Goal: Navigation & Orientation: Find specific page/section

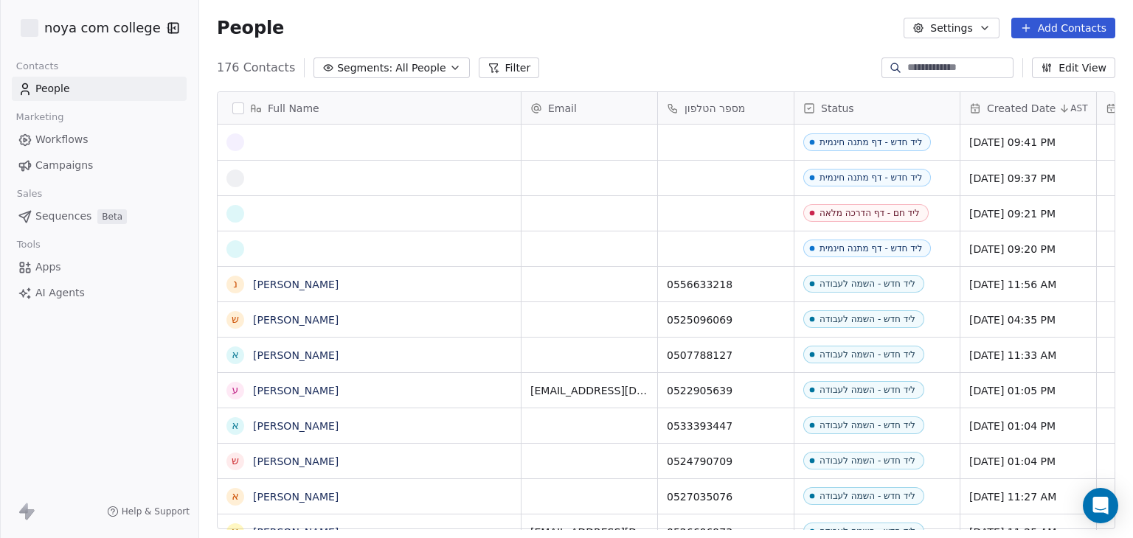
scroll to position [462, 922]
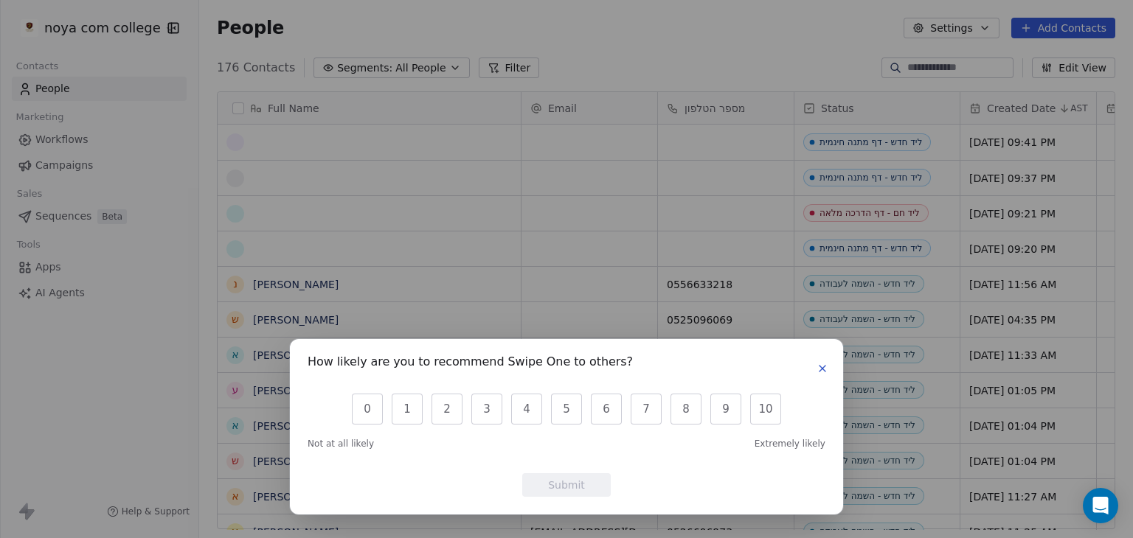
click at [824, 369] on icon "button" at bounding box center [822, 369] width 12 height 12
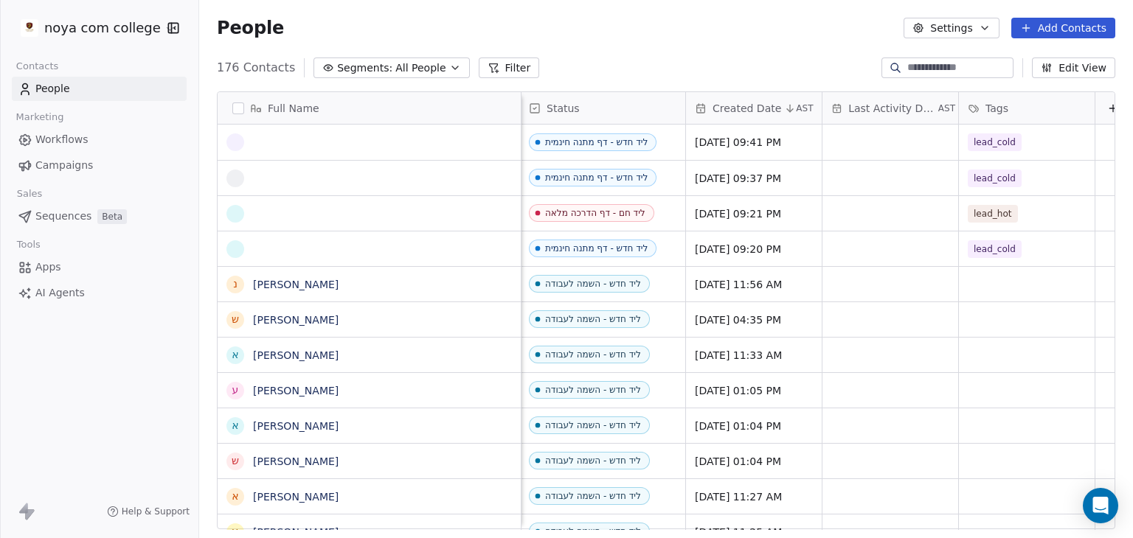
scroll to position [0, 276]
click at [418, 142] on div "grid" at bounding box center [369, 142] width 284 height 18
click at [418, 142] on textarea at bounding box center [328, 148] width 220 height 46
click at [633, 33] on html "noya com college Contacts People Marketing Workflows Campaigns Sales Sequences …" at bounding box center [566, 269] width 1133 height 538
click at [715, 48] on html "noya com college Contacts People Marketing Workflows Campaigns Sales Sequences …" at bounding box center [566, 269] width 1133 height 538
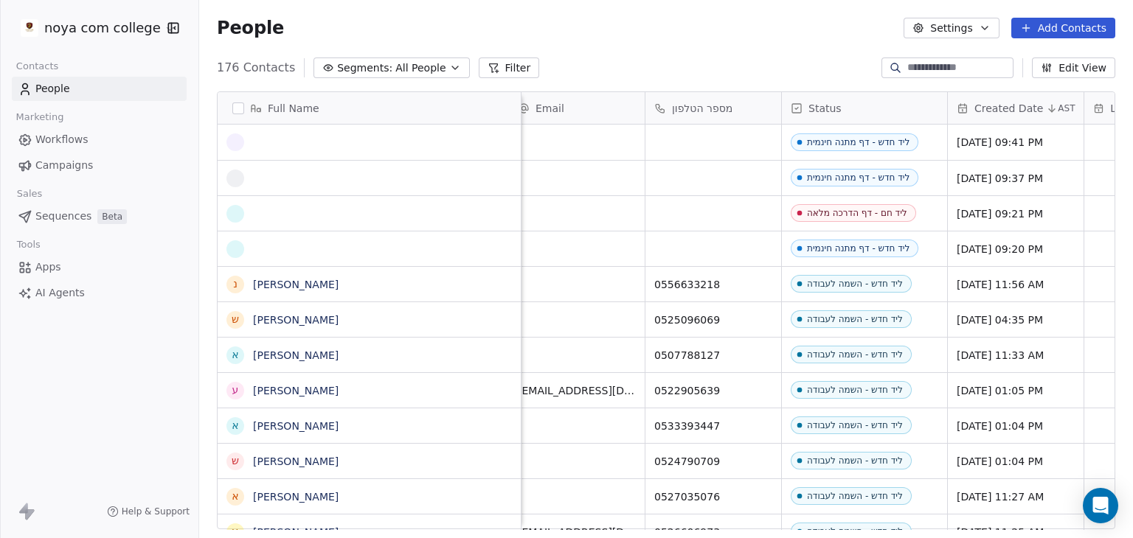
scroll to position [0, 0]
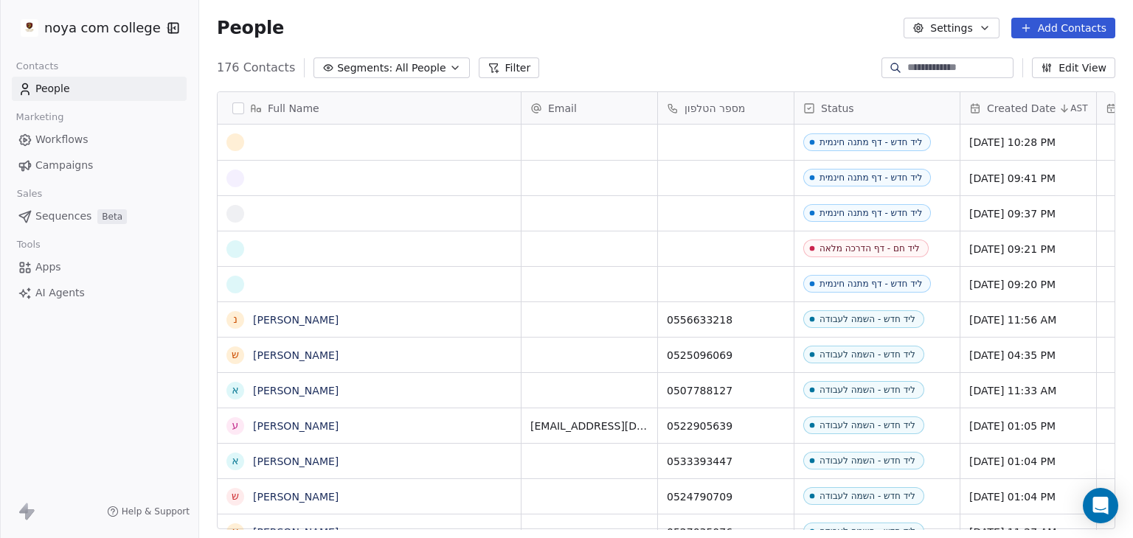
scroll to position [462, 922]
drag, startPoint x: 237, startPoint y: 143, endPoint x: 397, endPoint y: 108, distance: 163.7
click at [397, 108] on div "Full Name נ נועם לוזון ש שי נווה א איציק קדוש ע ערן וויצמן א אוריאל עזרא ש שיר …" at bounding box center [370, 311] width 304 height 438
click at [244, 147] on div "grid" at bounding box center [236, 142] width 18 height 18
click at [243, 143] on div "grid" at bounding box center [236, 142] width 18 height 18
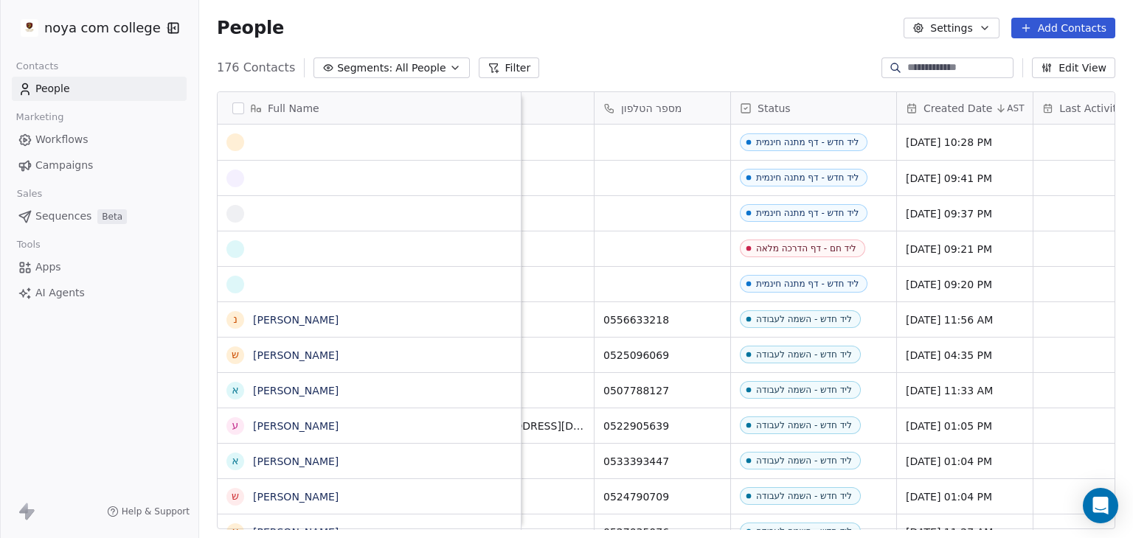
scroll to position [0, 0]
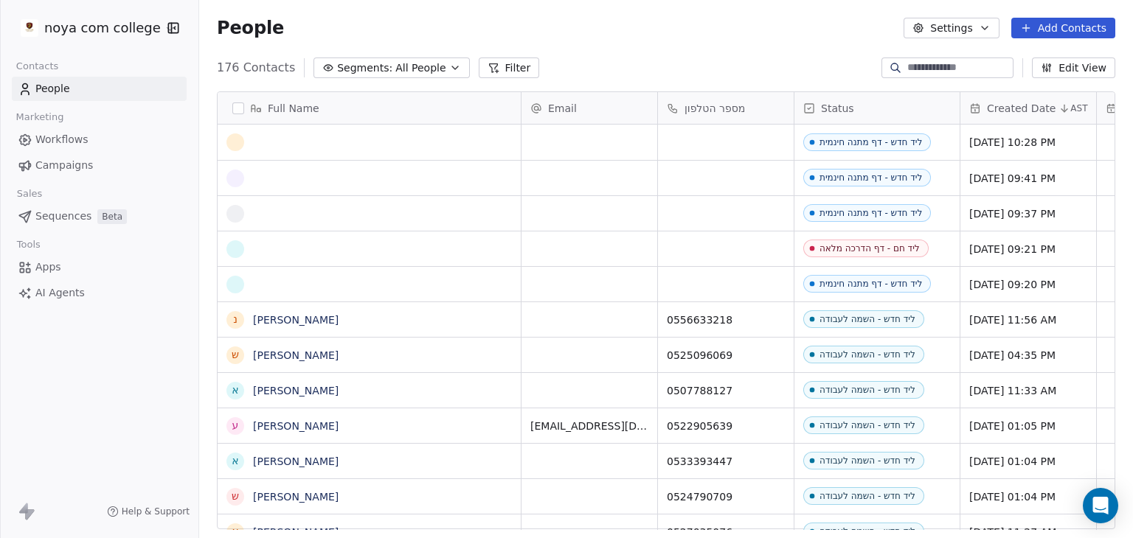
click at [598, 109] on div "Email" at bounding box center [587, 108] width 115 height 15
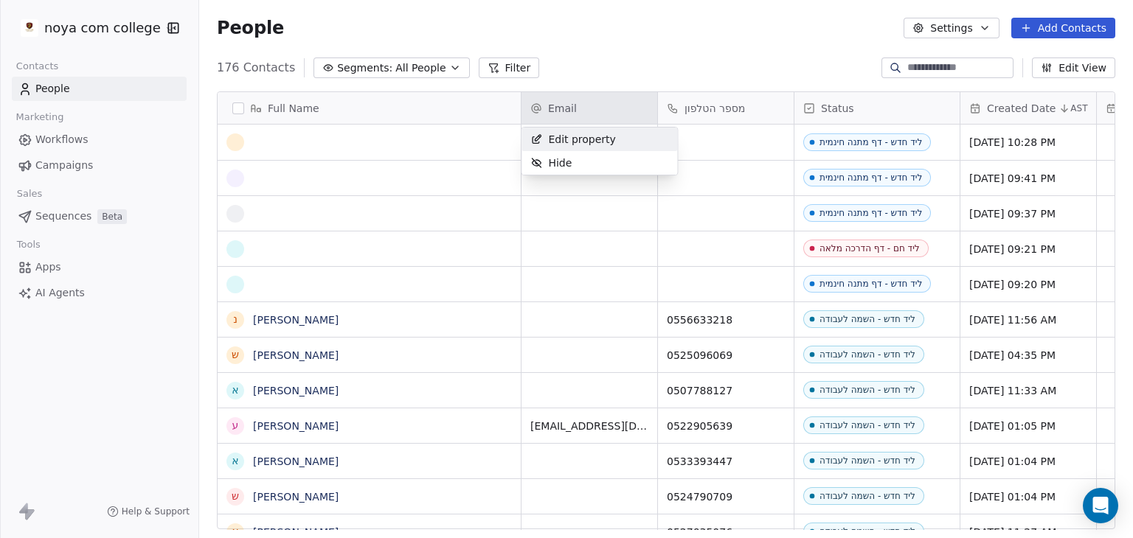
click at [502, 80] on html "noya com college Contacts People Marketing Workflows Campaigns Sales Sequences …" at bounding box center [566, 269] width 1133 height 538
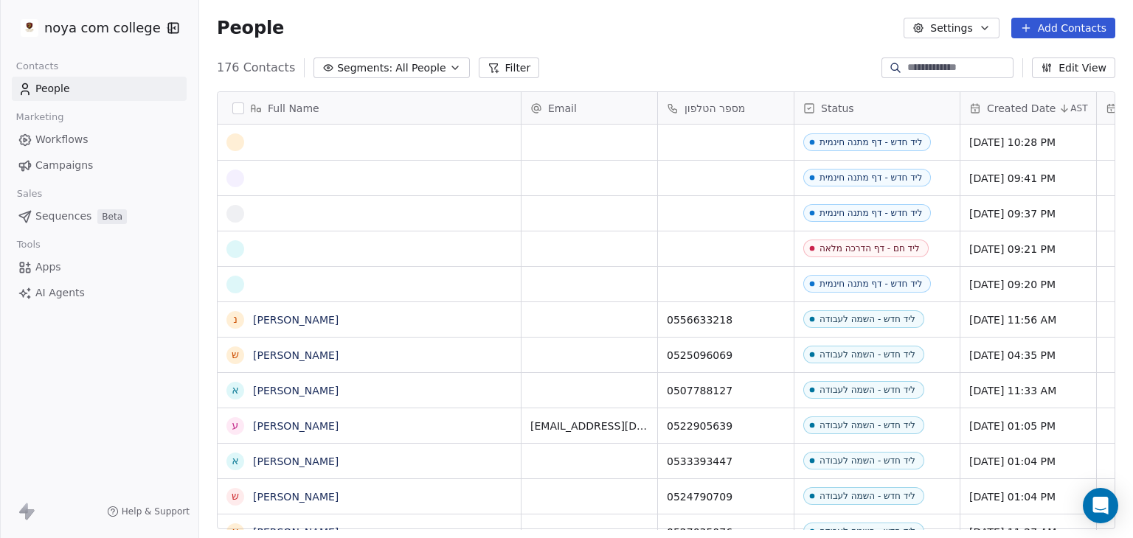
click at [333, 101] on div "Full Name" at bounding box center [367, 108] width 282 height 15
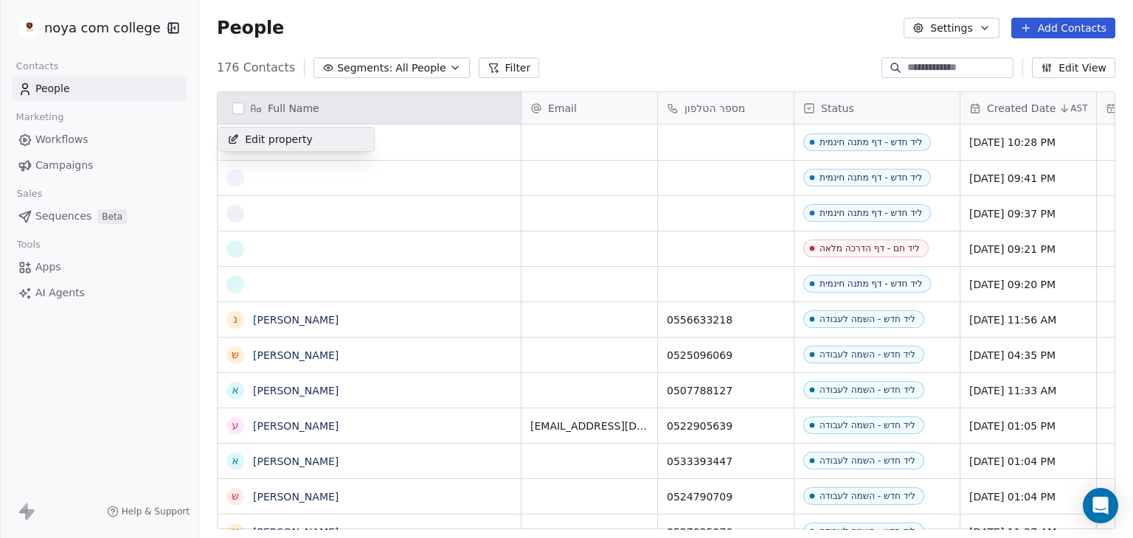
click at [581, 60] on html "noya com college Contacts People Marketing Workflows Campaigns Sales Sequences …" at bounding box center [566, 269] width 1133 height 538
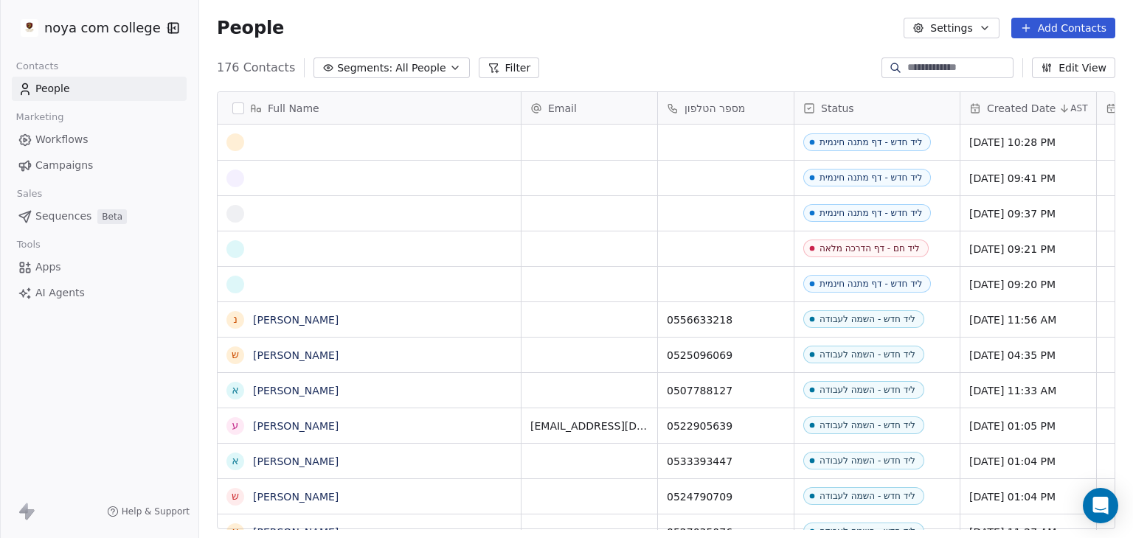
click at [758, 114] on div "מספר הטלפון" at bounding box center [724, 108] width 115 height 15
click at [761, 106] on html "noya com college Contacts People Marketing Workflows Campaigns Sales Sequences …" at bounding box center [566, 269] width 1133 height 538
click at [521, 35] on div "People Settings Add Contacts" at bounding box center [666, 28] width 898 height 21
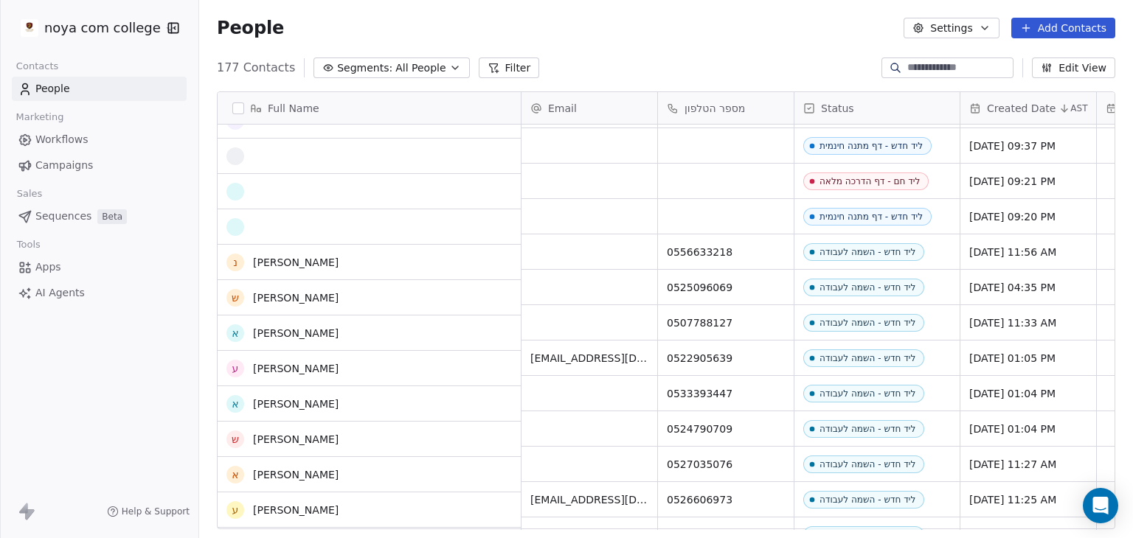
scroll to position [0, 0]
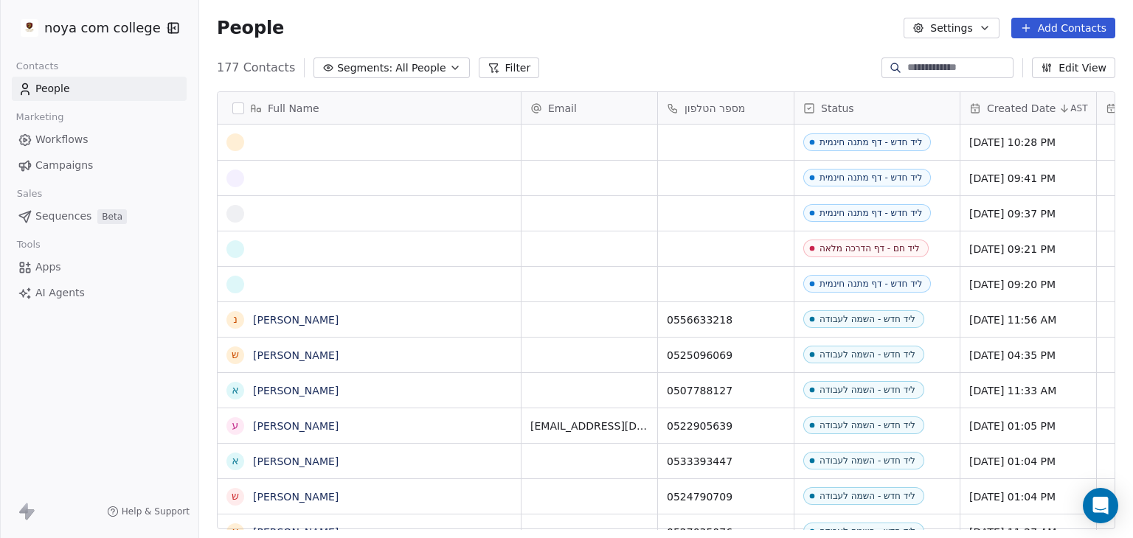
click at [411, 72] on span "All People" at bounding box center [420, 67] width 50 height 15
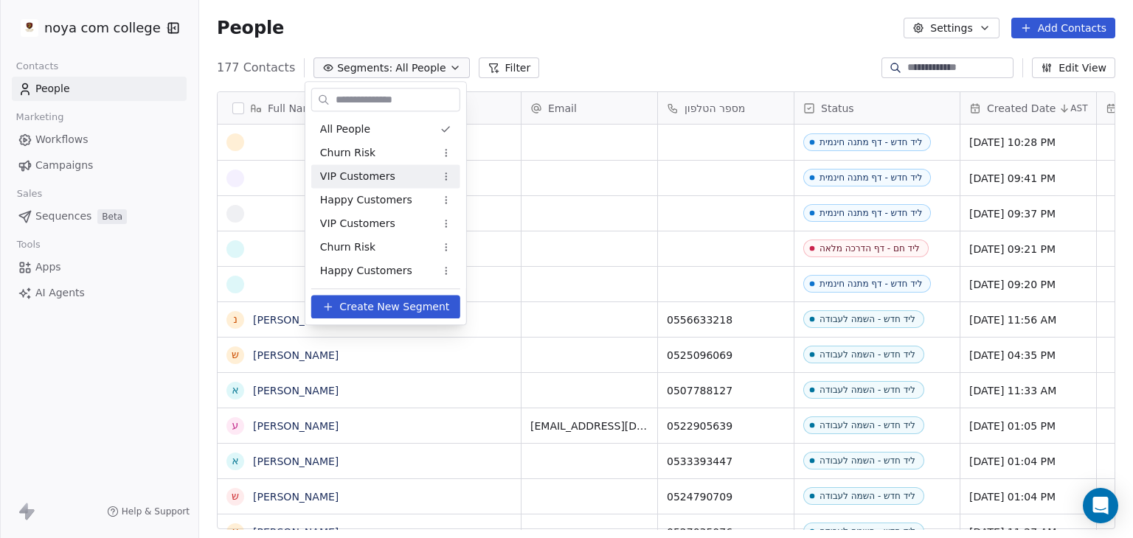
click at [565, 54] on html "noya com college Contacts People Marketing Workflows Campaigns Sales Sequences …" at bounding box center [566, 269] width 1133 height 538
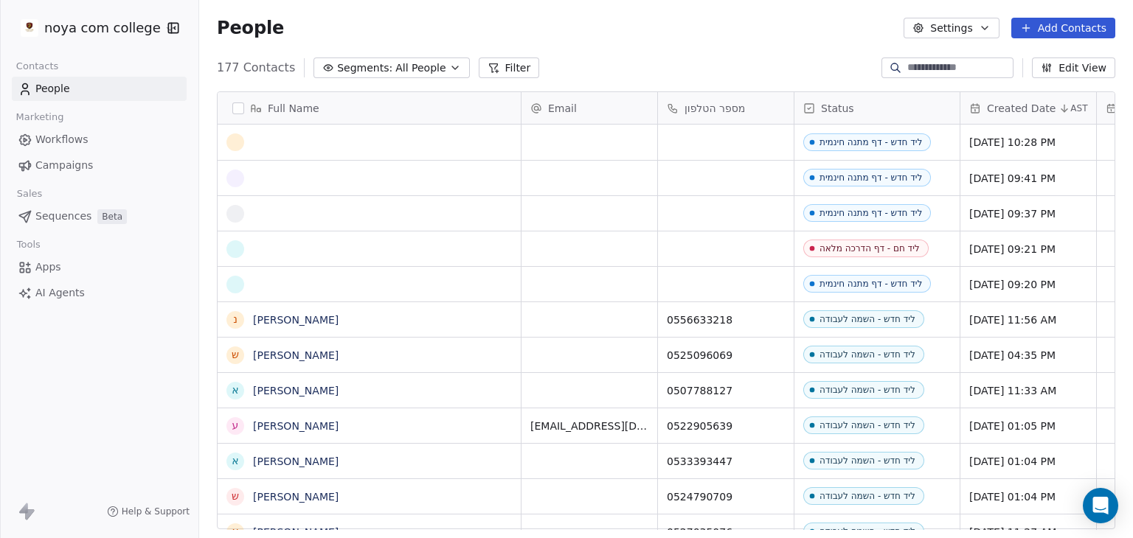
click at [70, 136] on span "Workflows" at bounding box center [61, 139] width 53 height 15
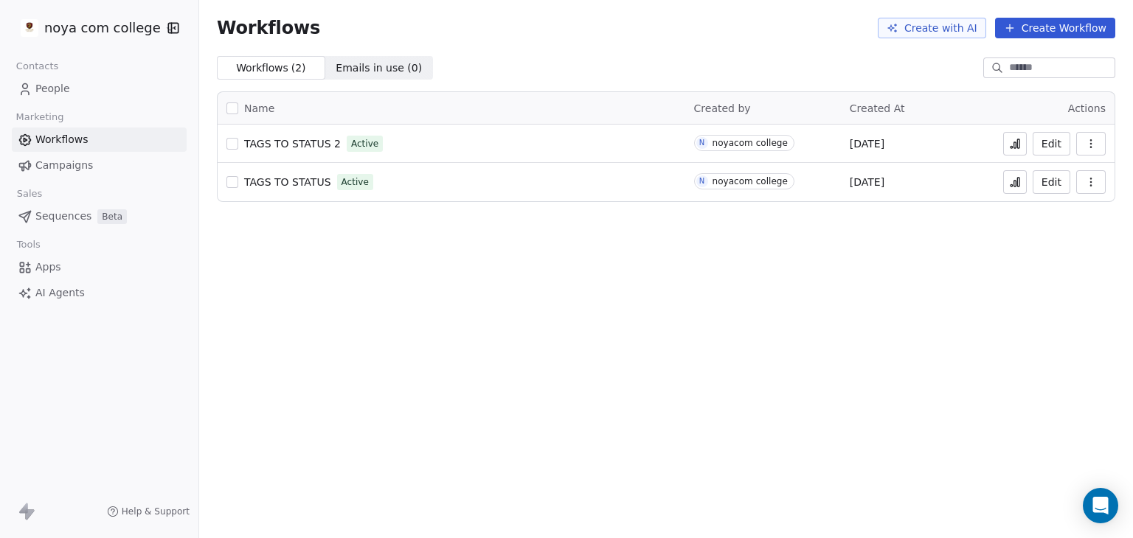
click at [281, 179] on span "TAGS TO STATUS" at bounding box center [287, 182] width 87 height 12
click at [256, 140] on span "TAGS TO STATUS 2" at bounding box center [292, 144] width 97 height 12
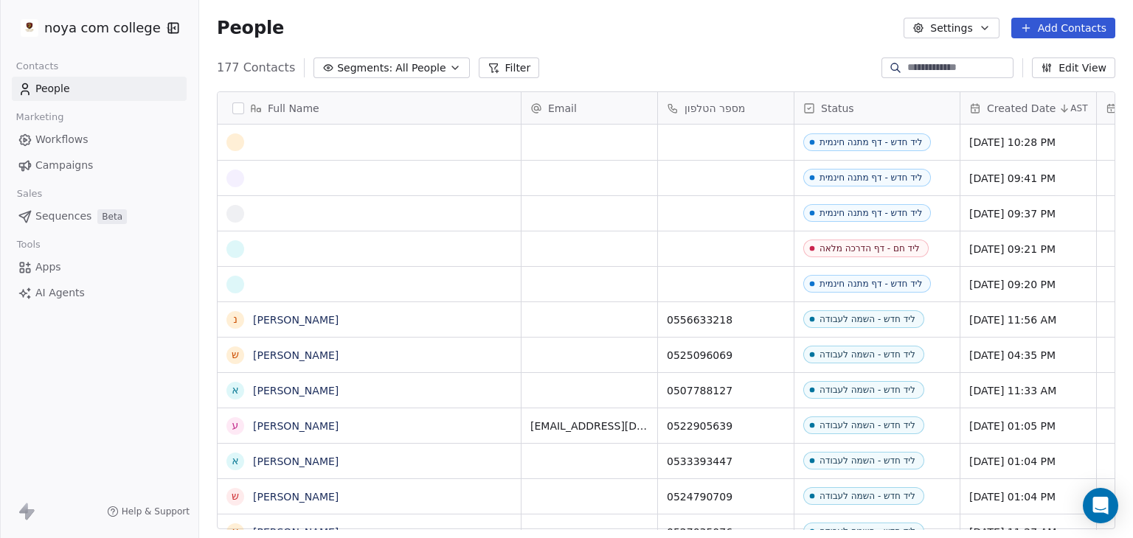
scroll to position [462, 922]
click at [382, 21] on div "People Settings Add Contacts" at bounding box center [666, 28] width 898 height 21
click at [330, 29] on div "People Settings Add Contacts" at bounding box center [666, 28] width 898 height 21
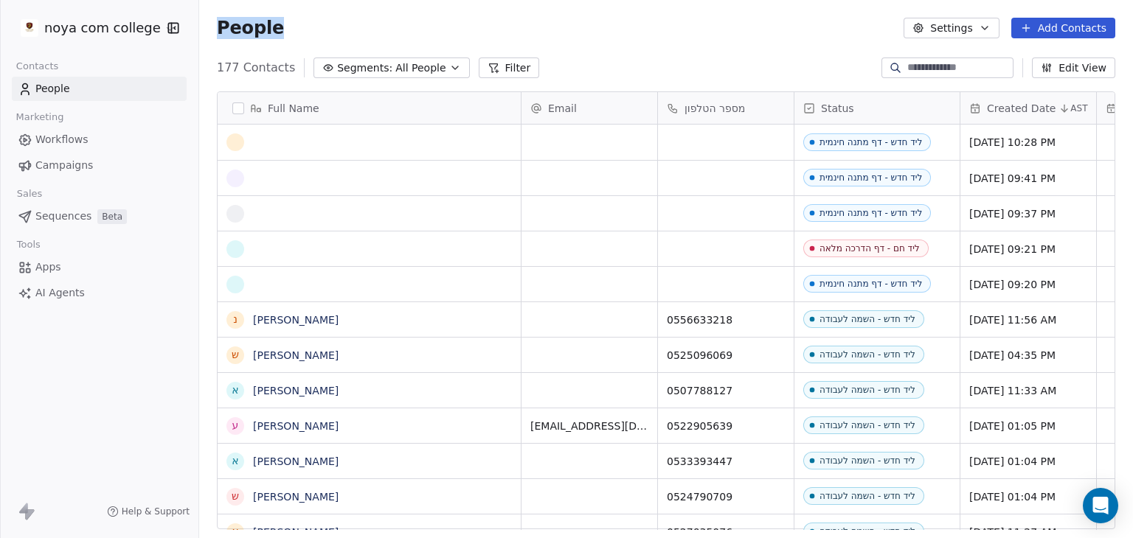
drag, startPoint x: 272, startPoint y: 33, endPoint x: 221, endPoint y: 27, distance: 51.2
click at [221, 27] on span "People" at bounding box center [250, 28] width 67 height 22
drag, startPoint x: 221, startPoint y: 27, endPoint x: 257, endPoint y: 27, distance: 35.4
click at [257, 27] on span "People" at bounding box center [250, 28] width 67 height 22
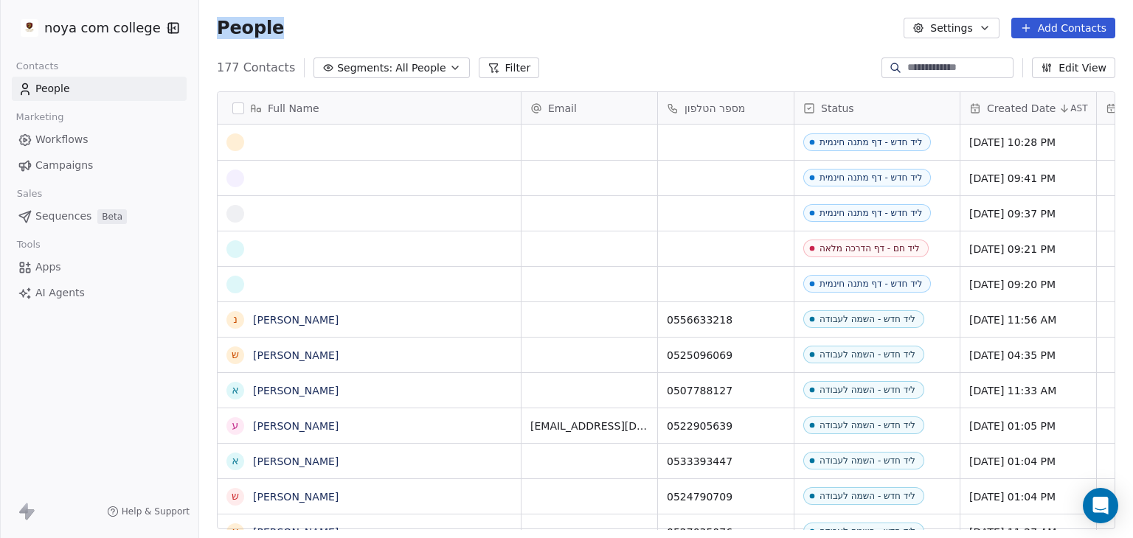
click at [257, 27] on span "People" at bounding box center [250, 28] width 67 height 22
click at [370, 21] on div "People Settings Add Contacts" at bounding box center [666, 28] width 898 height 21
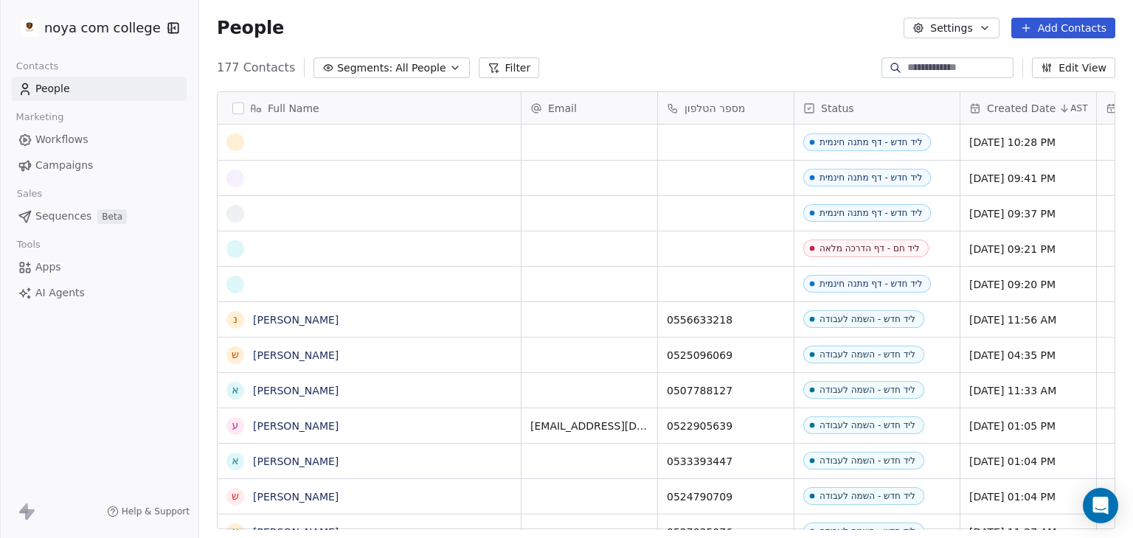
click at [283, 24] on div "People Settings Add Contacts" at bounding box center [666, 28] width 898 height 21
drag, startPoint x: 283, startPoint y: 24, endPoint x: 255, endPoint y: 24, distance: 28.0
click at [255, 24] on div "People Settings Add Contacts" at bounding box center [666, 28] width 898 height 21
click at [255, 24] on span "People" at bounding box center [250, 28] width 67 height 22
click at [261, 24] on span "People" at bounding box center [250, 28] width 67 height 22
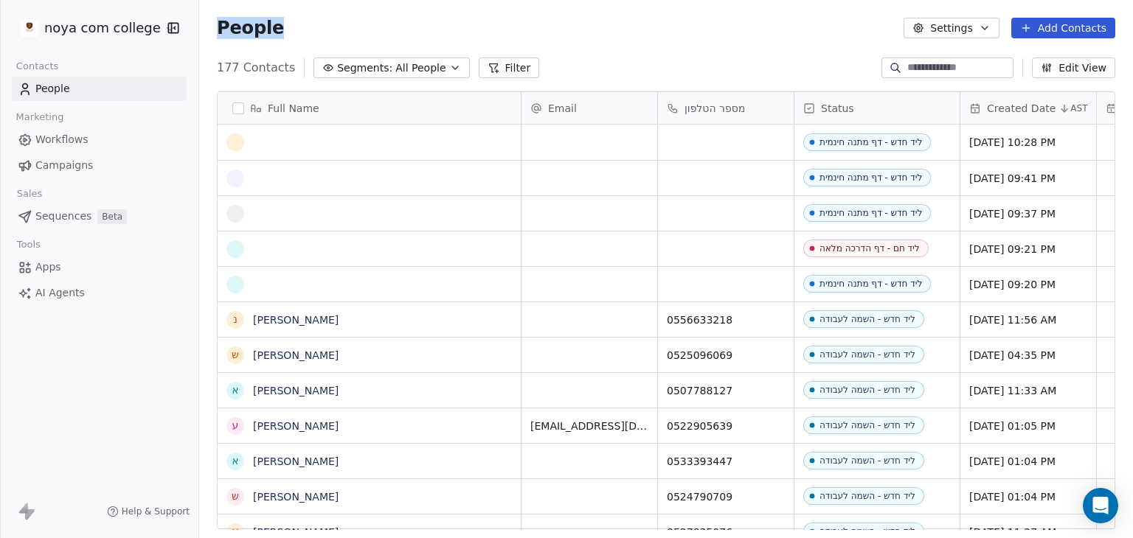
click at [261, 24] on span "People" at bounding box center [250, 28] width 67 height 22
click at [321, 29] on div "People Settings Add Contacts" at bounding box center [666, 28] width 898 height 21
click at [262, 22] on span "People" at bounding box center [250, 28] width 67 height 22
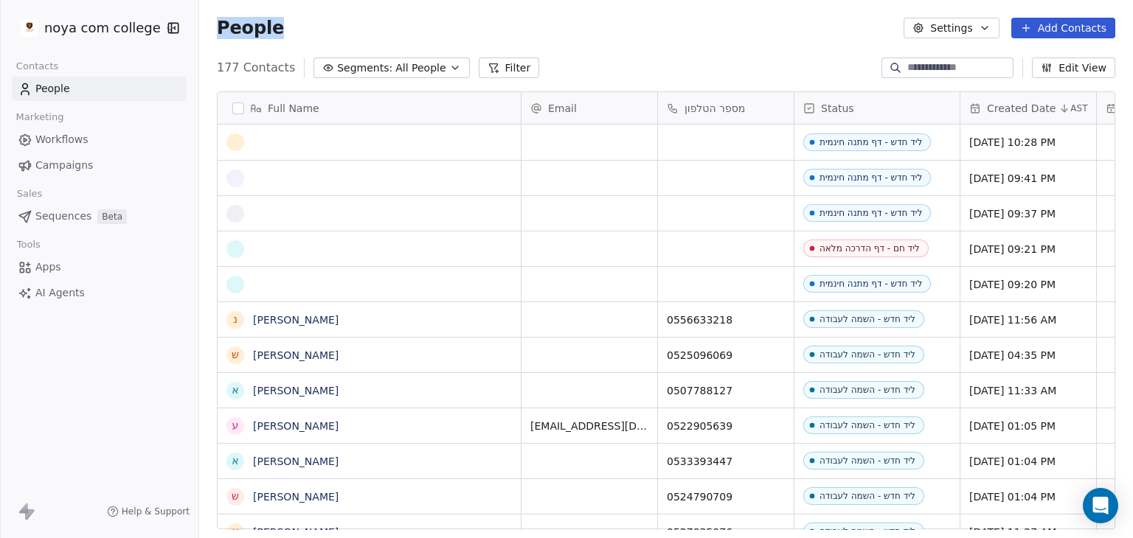
click at [262, 22] on span "People" at bounding box center [250, 28] width 67 height 22
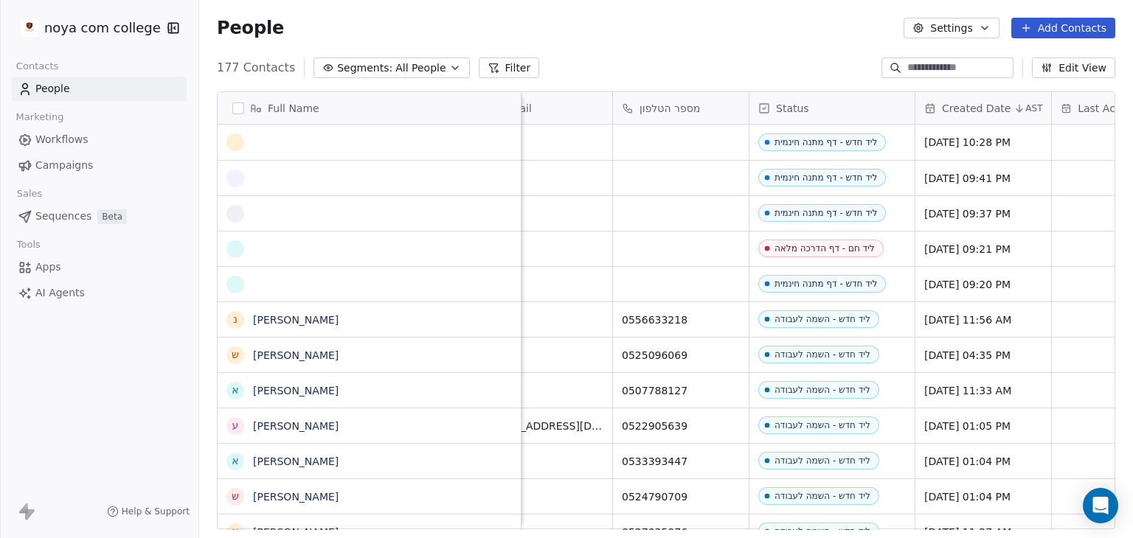
scroll to position [0, 0]
